Goal: Task Accomplishment & Management: Manage account settings

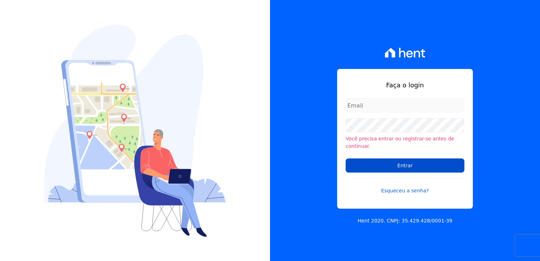
type input "[EMAIL_ADDRESS][DOMAIN_NAME]"
click at [390, 163] on input "Entrar" at bounding box center [405, 165] width 119 height 14
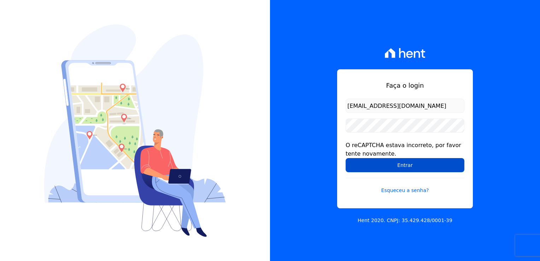
click at [379, 167] on input "Entrar" at bounding box center [405, 165] width 119 height 14
